Goal: Transaction & Acquisition: Purchase product/service

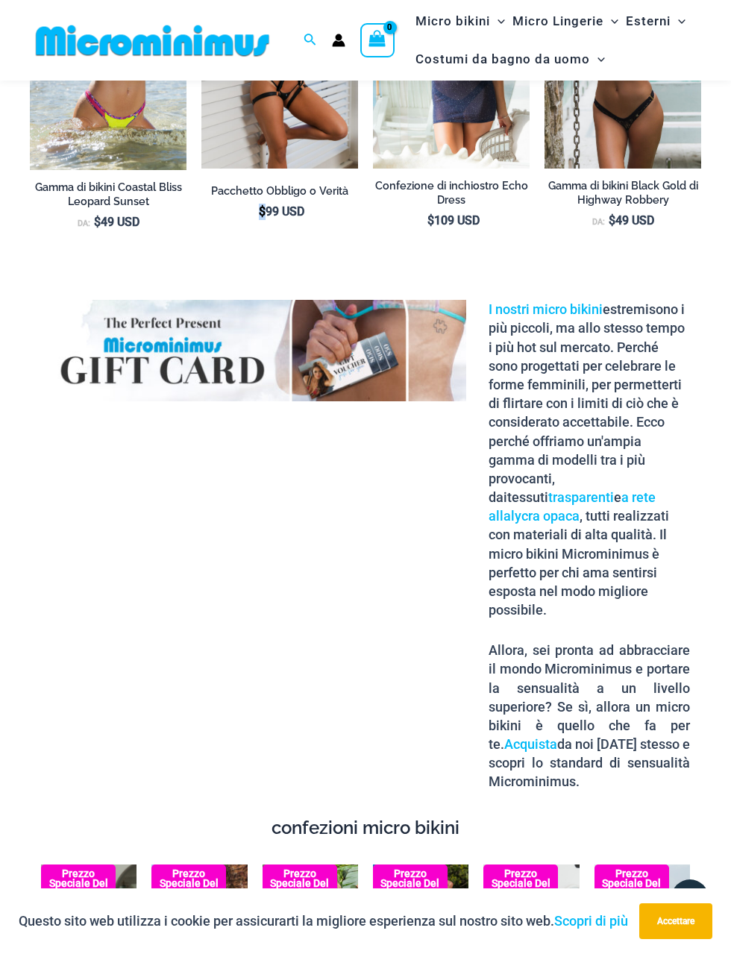
scroll to position [2305, 0]
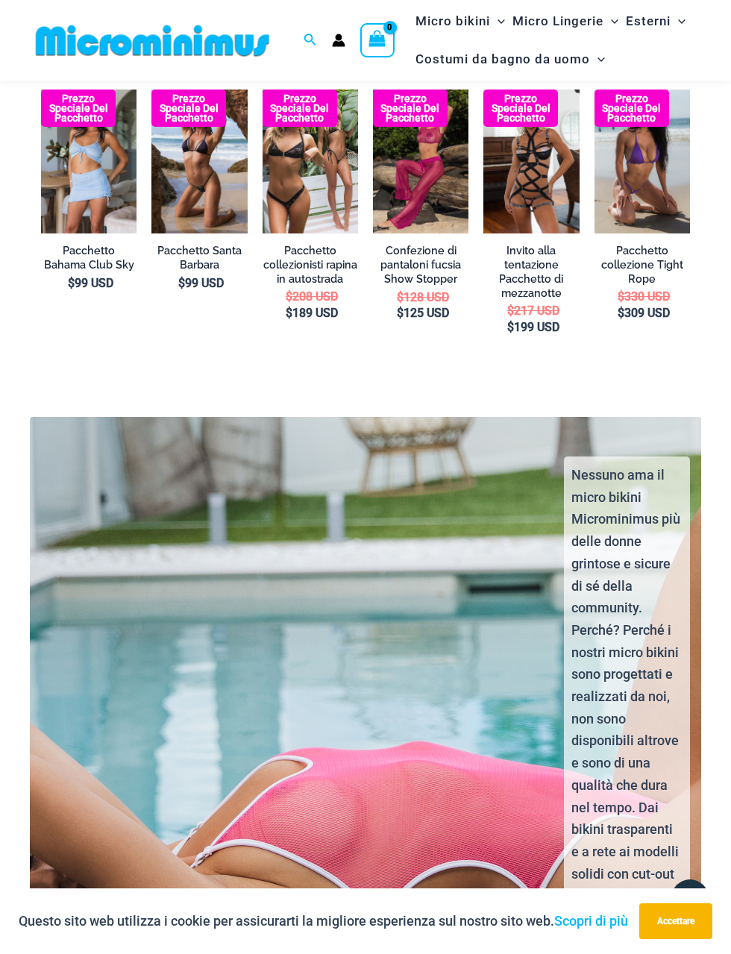
click at [18, 954] on div "Nessuno ama il micro bikini Microminimus più delle donne grintose e sicure di s…" at bounding box center [366, 820] width 698 height 754
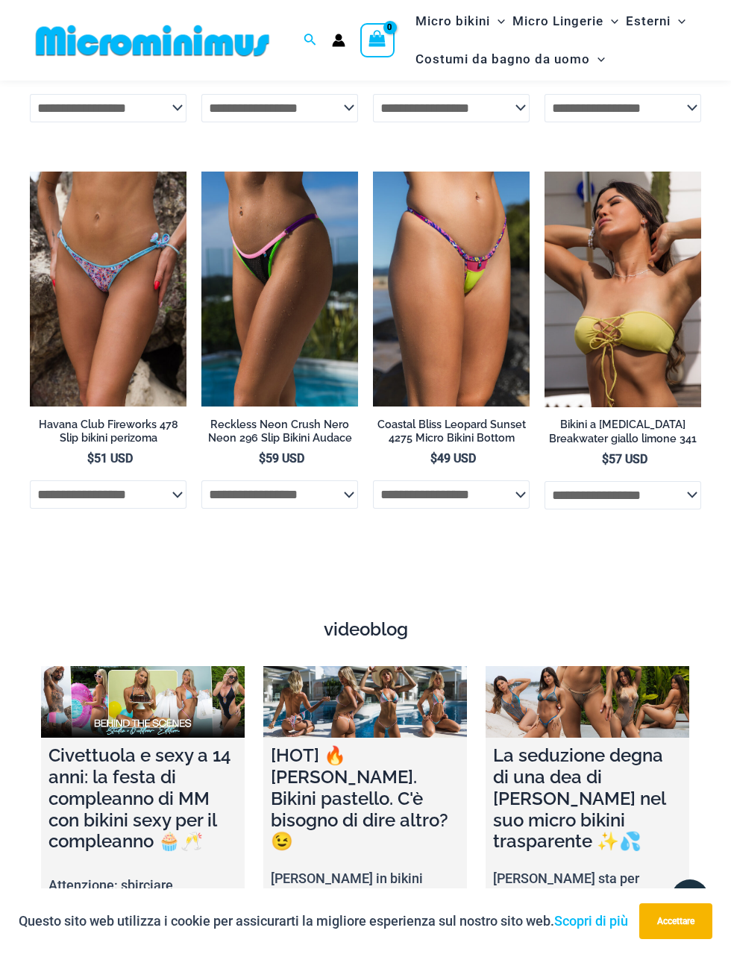
scroll to position [4377, 0]
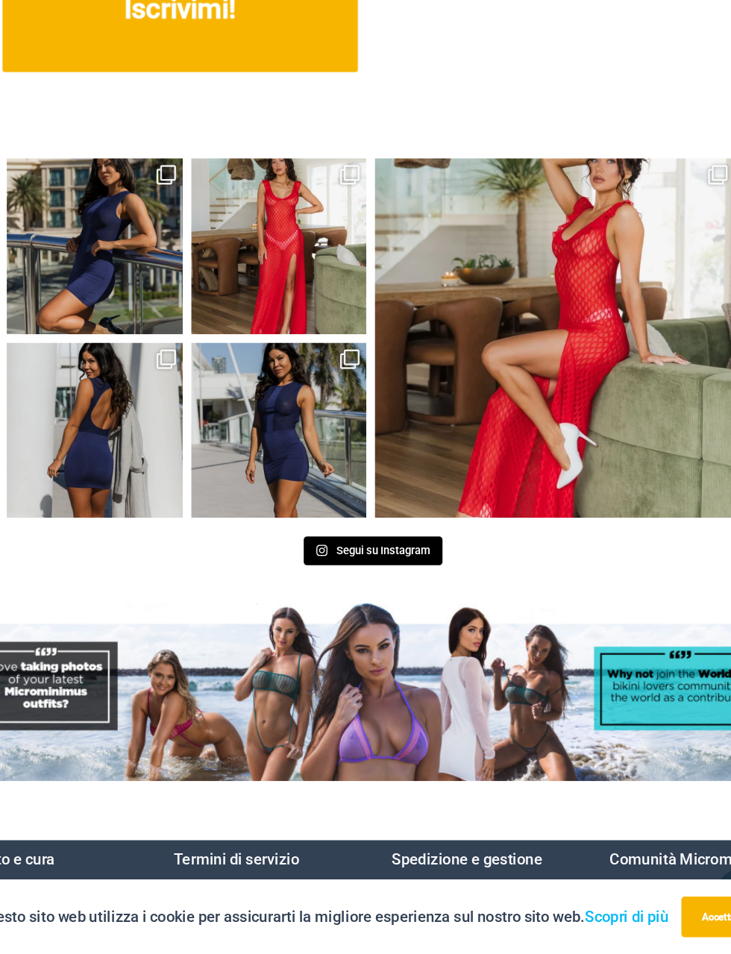
scroll to position [6155, 0]
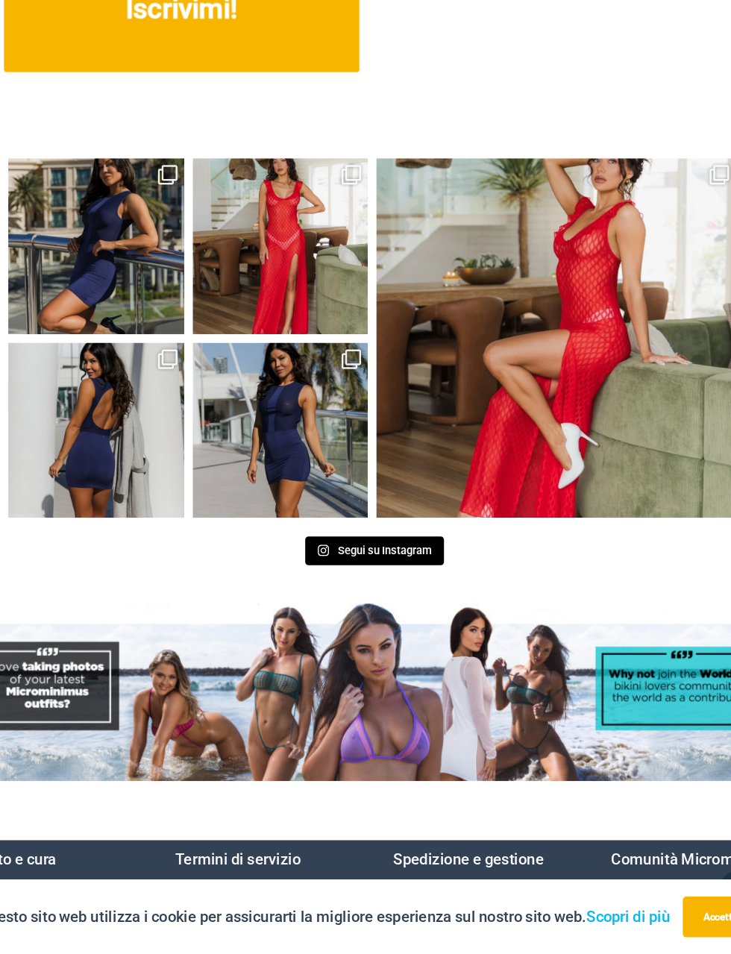
click at [52, 645] on img at bounding box center [365, 723] width 731 height 157
